Goal: Browse casually: Explore the website without a specific task or goal

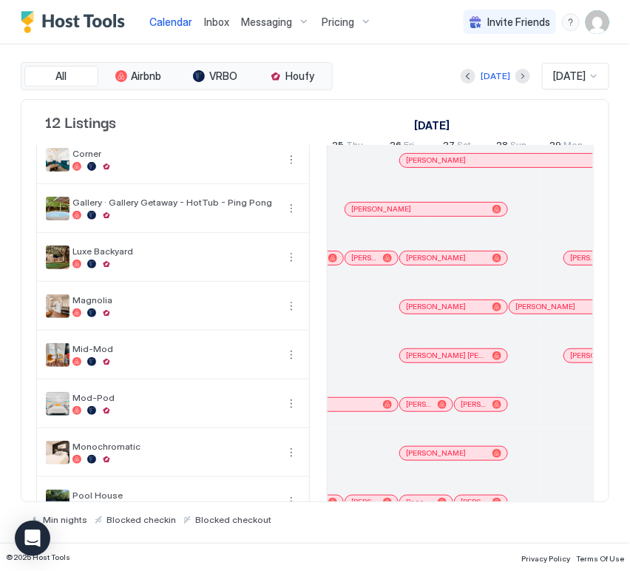
scroll to position [253, 0]
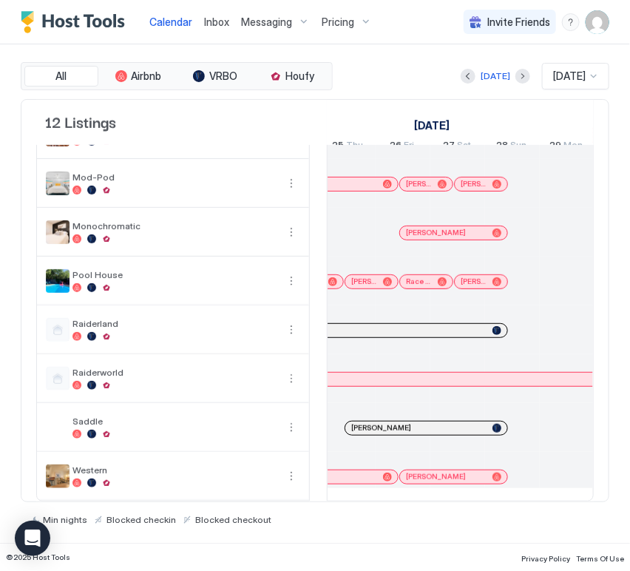
click at [427, 326] on div at bounding box center [344, 330] width 314 height 9
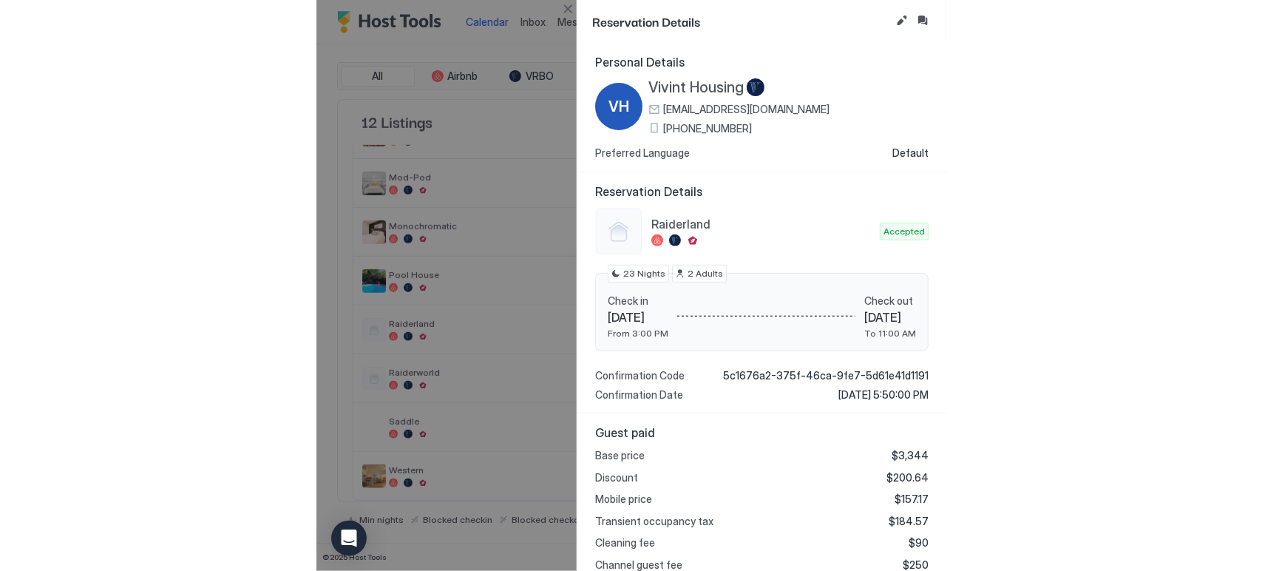
scroll to position [206, 0]
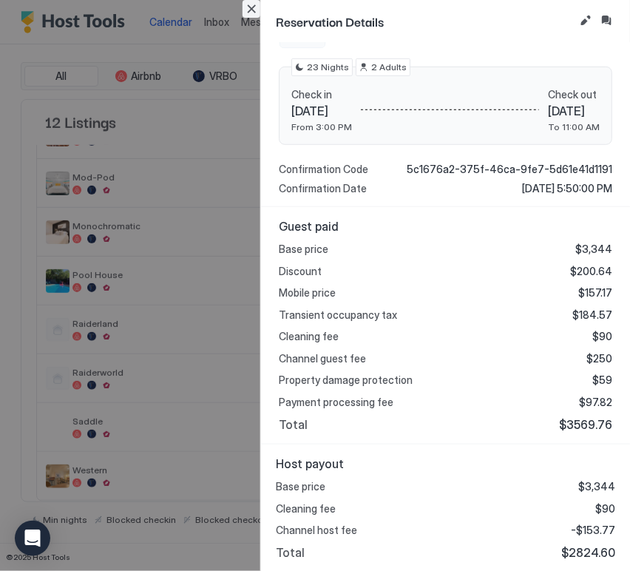
click at [257, 13] on button "Close" at bounding box center [251, 9] width 18 height 18
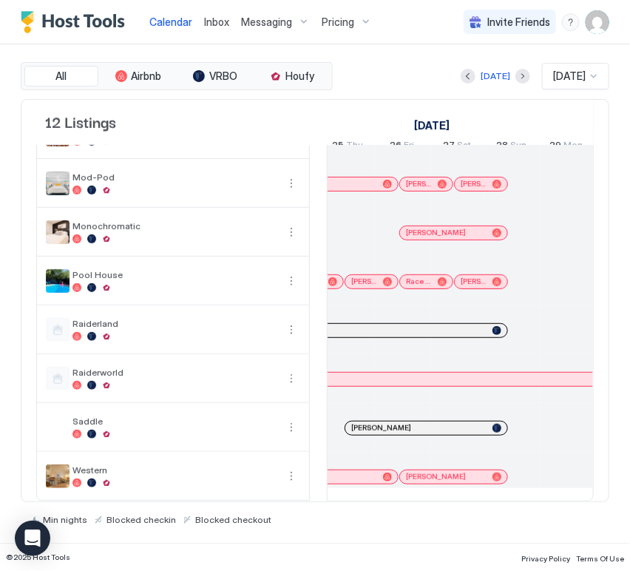
click at [407, 75] on div "[DATE] [DATE]" at bounding box center [473, 76] width 274 height 27
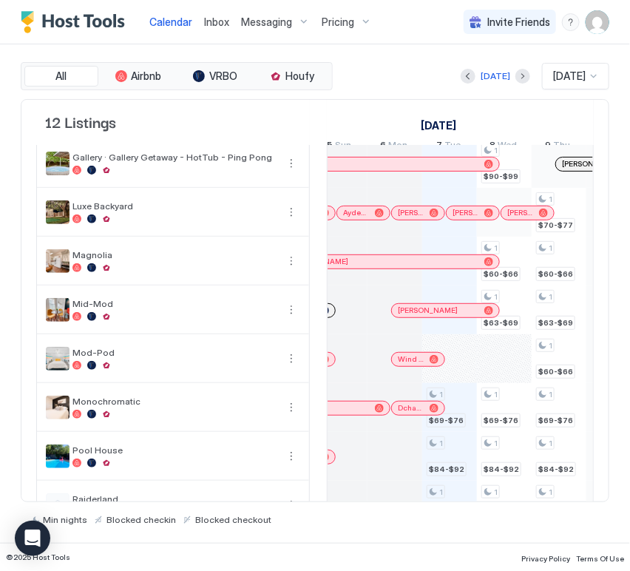
scroll to position [58, 0]
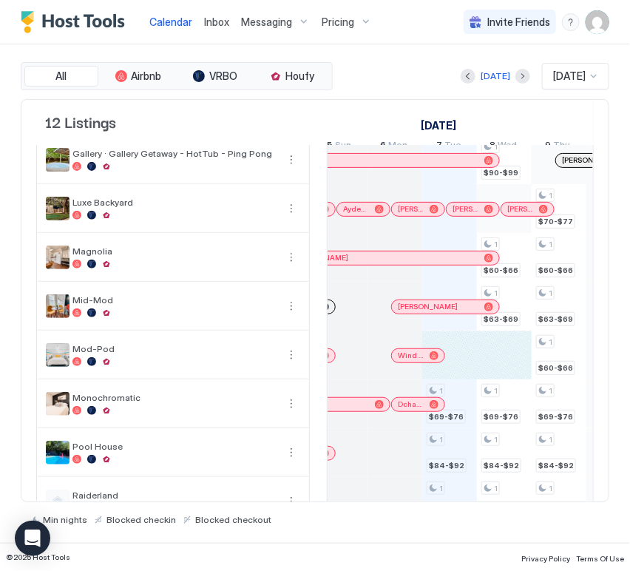
drag, startPoint x: 460, startPoint y: 361, endPoint x: 495, endPoint y: 361, distance: 35.5
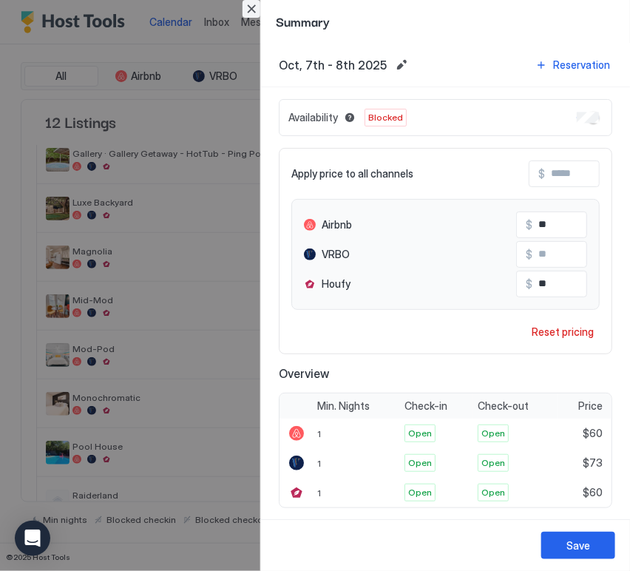
click at [254, 13] on button "Close" at bounding box center [251, 9] width 18 height 18
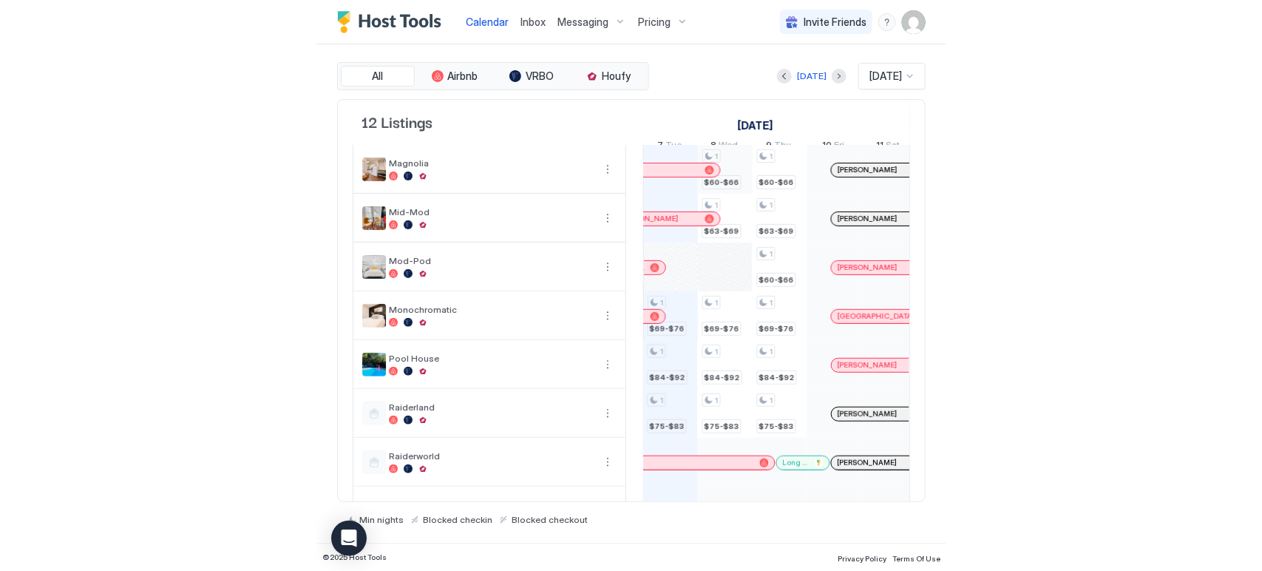
scroll to position [253, 0]
